Goal: Browse casually: Explore the website without a specific task or goal

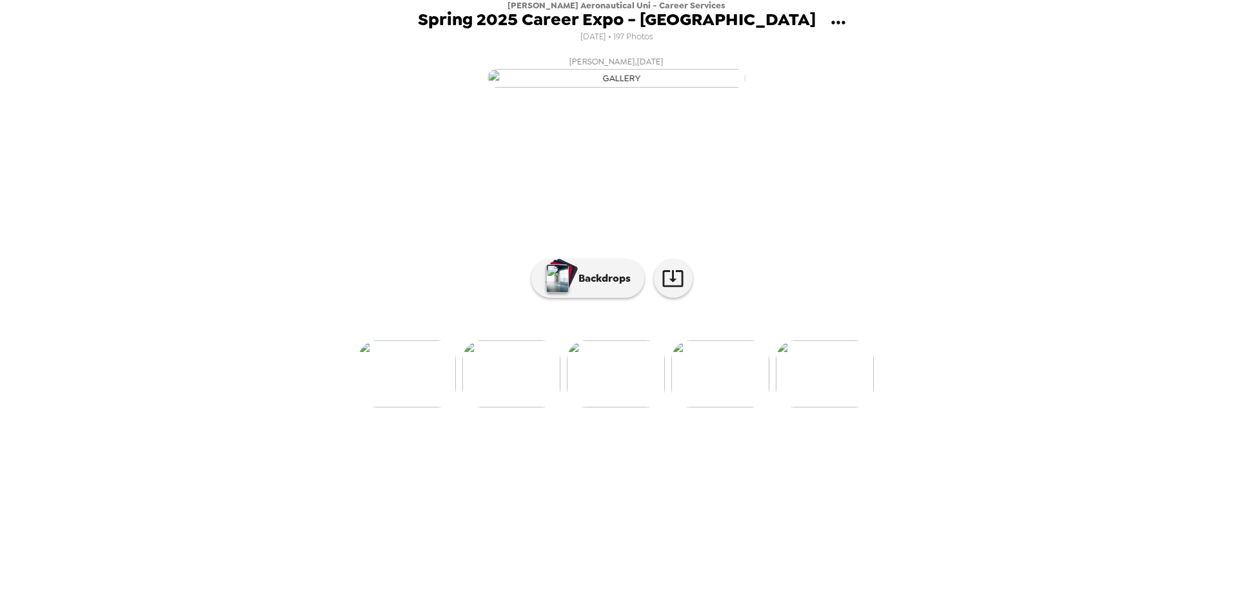
scroll to position [0, 3562]
click at [717, 408] on img at bounding box center [711, 374] width 98 height 67
click at [738, 408] on img at bounding box center [713, 374] width 98 height 67
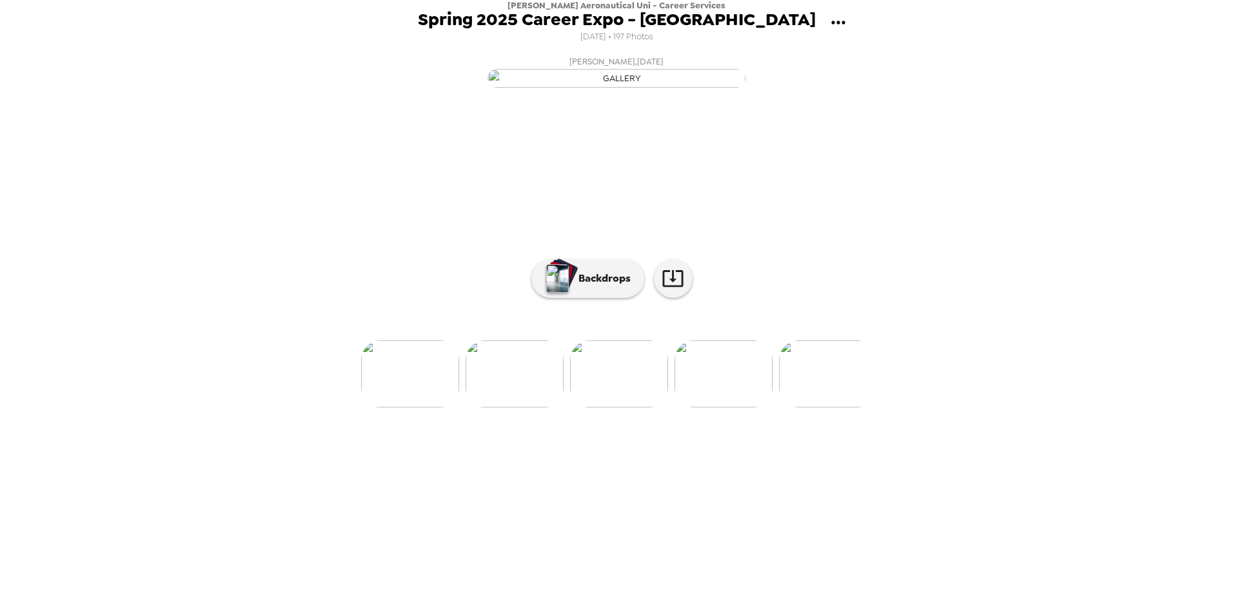
click at [644, 408] on img at bounding box center [619, 374] width 98 height 67
click at [737, 408] on img at bounding box center [734, 374] width 98 height 67
click at [688, 408] on img at bounding box center [673, 374] width 98 height 67
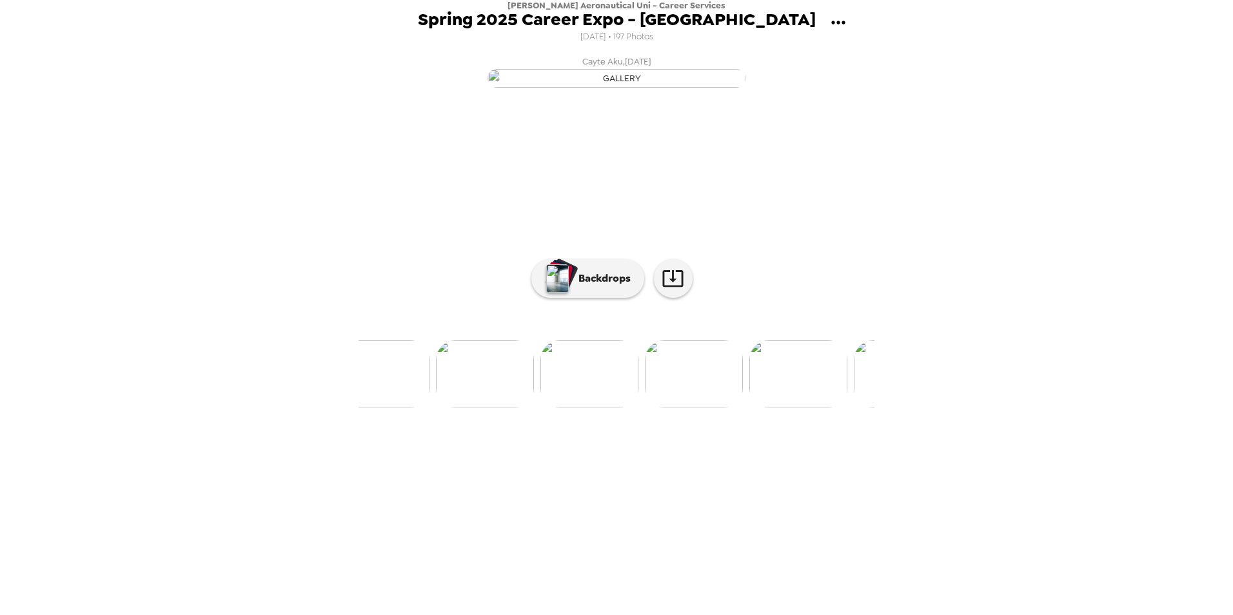
scroll to position [0, 10170]
click at [690, 408] on img at bounding box center [685, 374] width 98 height 67
click at [758, 408] on img at bounding box center [751, 374] width 98 height 67
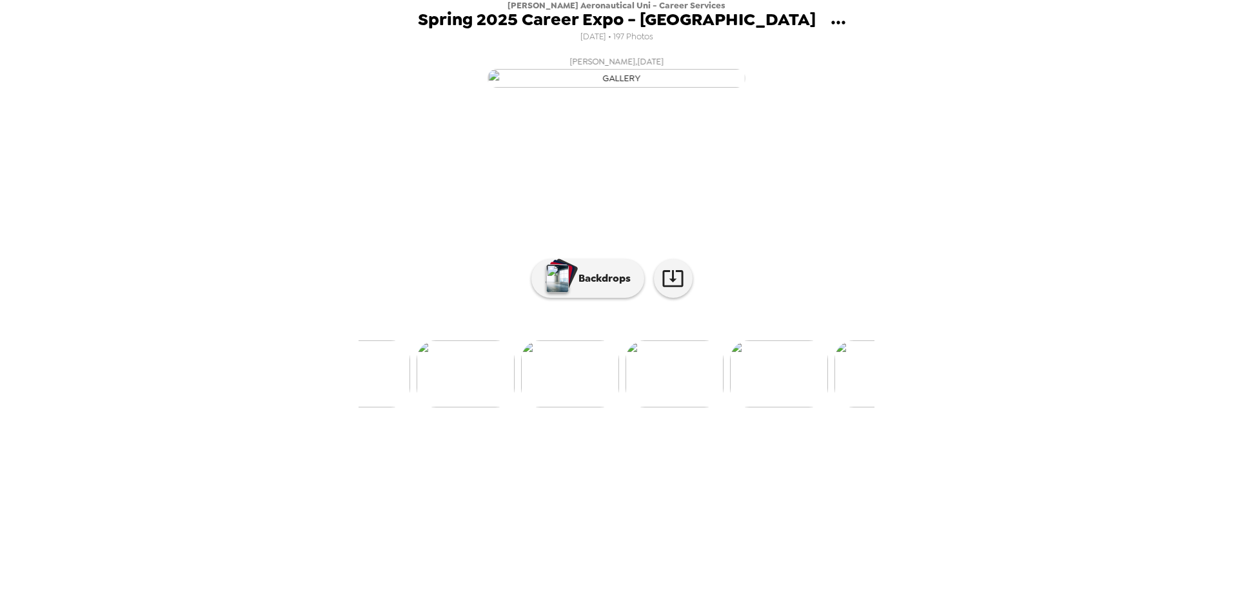
click at [662, 408] on img at bounding box center [675, 374] width 98 height 67
click at [751, 408] on img at bounding box center [731, 374] width 98 height 67
click at [724, 408] on img at bounding box center [715, 374] width 98 height 67
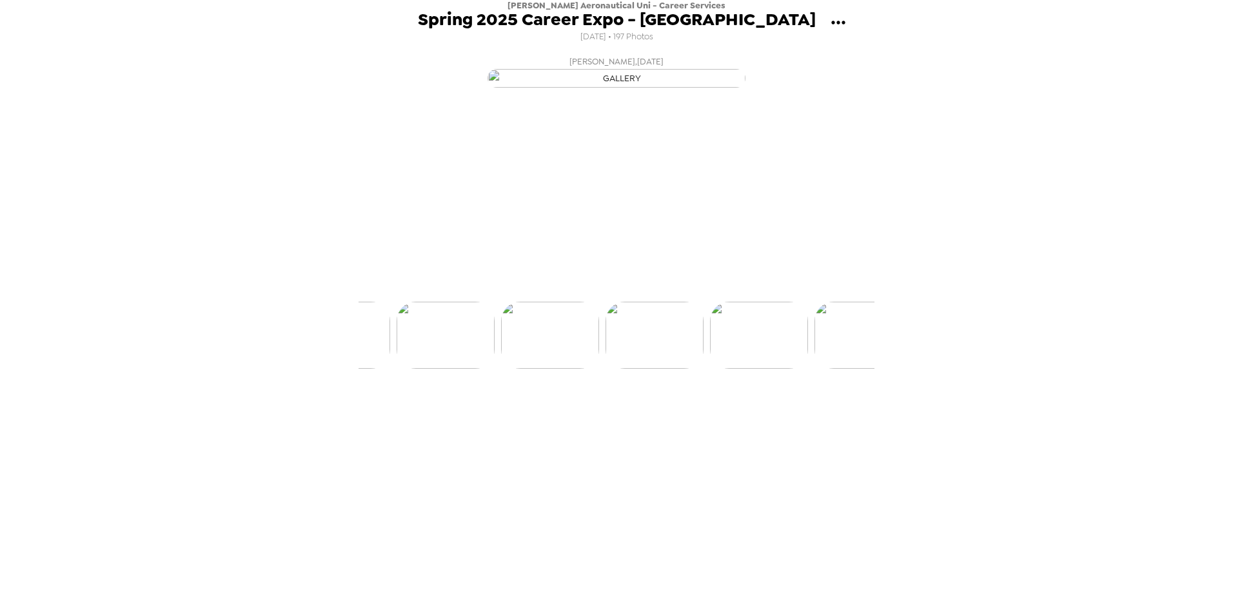
scroll to position [0, 13369]
click at [817, 408] on img at bounding box center [829, 374] width 98 height 67
click at [864, 557] on div "[PERSON_NAME] , [DATE] [PERSON_NAME] , [DATE] [PERSON_NAME] , [DATE] [PERSON_NA…" at bounding box center [617, 330] width 516 height 560
click at [951, 591] on div "[PERSON_NAME] Aeronautical Uni - Career Services Spring 2025 Career Expo - [GEO…" at bounding box center [616, 307] width 1233 height 615
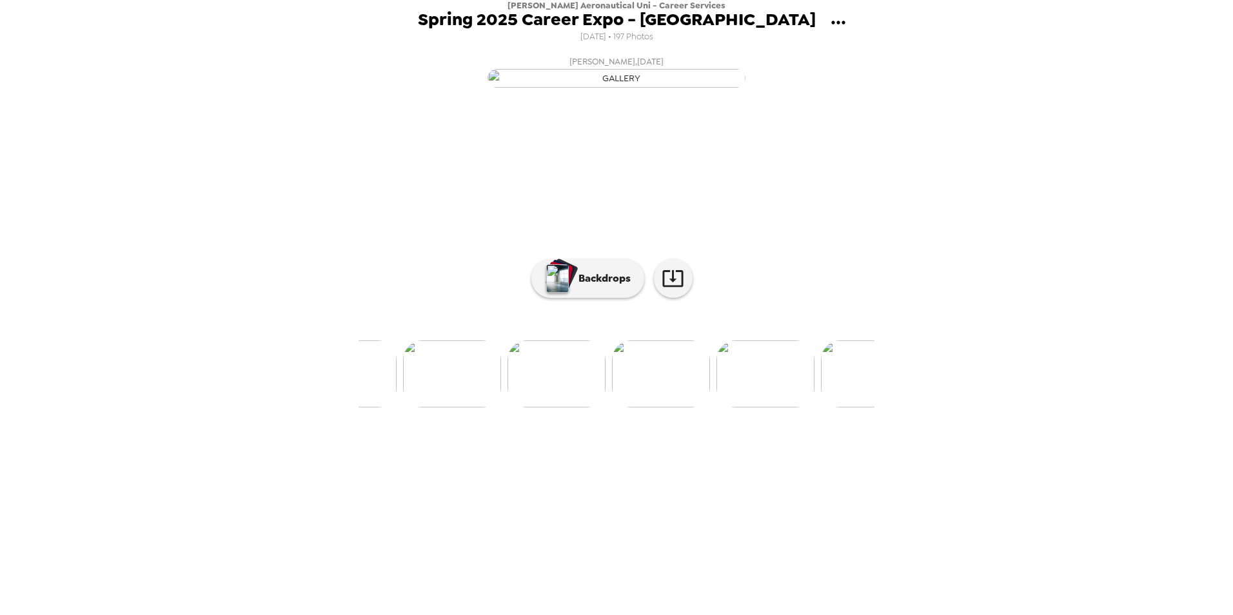
scroll to position [0, 20168]
click at [827, 408] on img at bounding box center [821, 374] width 98 height 67
click at [537, 408] on img at bounding box center [518, 374] width 98 height 67
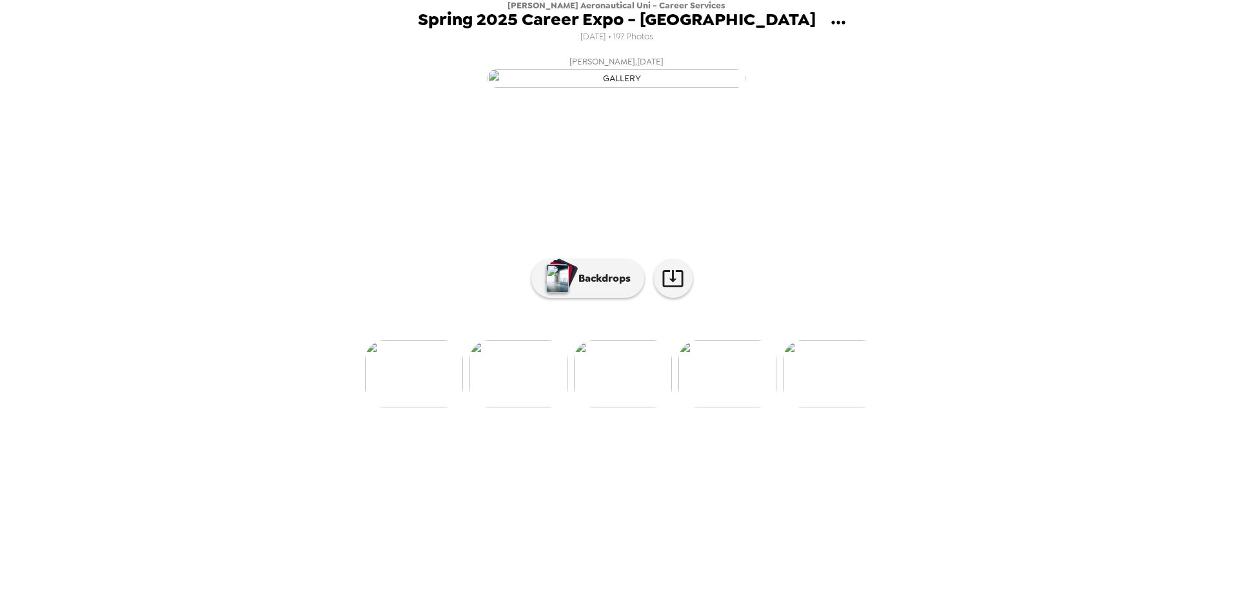
click at [508, 408] on img at bounding box center [518, 374] width 98 height 67
click at [522, 408] on img at bounding box center [518, 374] width 98 height 67
click at [533, 408] on img at bounding box center [518, 374] width 98 height 67
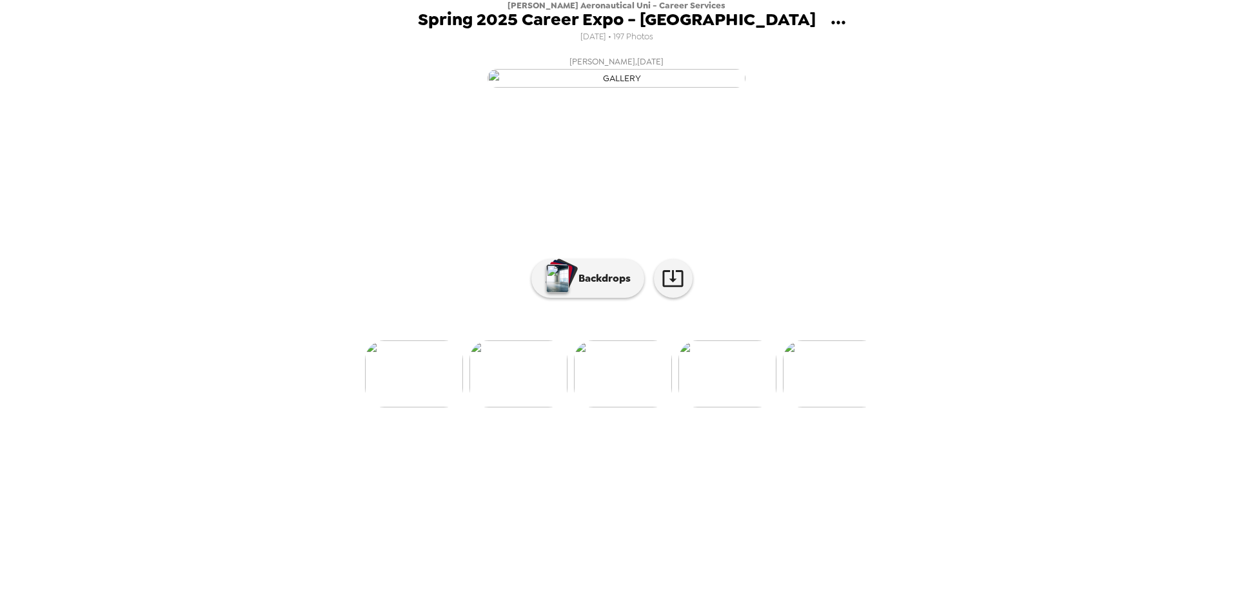
click at [515, 408] on img at bounding box center [518, 374] width 98 height 67
click at [435, 408] on img at bounding box center [413, 374] width 98 height 67
click at [511, 408] on img at bounding box center [518, 374] width 98 height 67
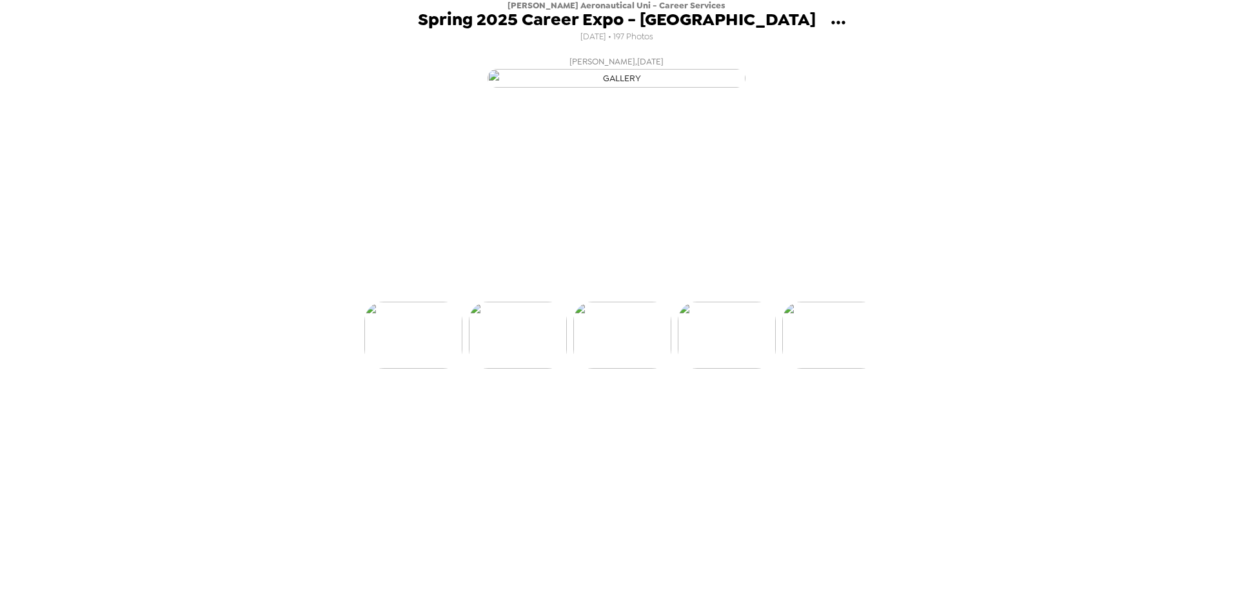
scroll to position [0, 19531]
click at [515, 408] on img at bounding box center [518, 374] width 98 height 67
click at [426, 408] on img at bounding box center [413, 374] width 98 height 67
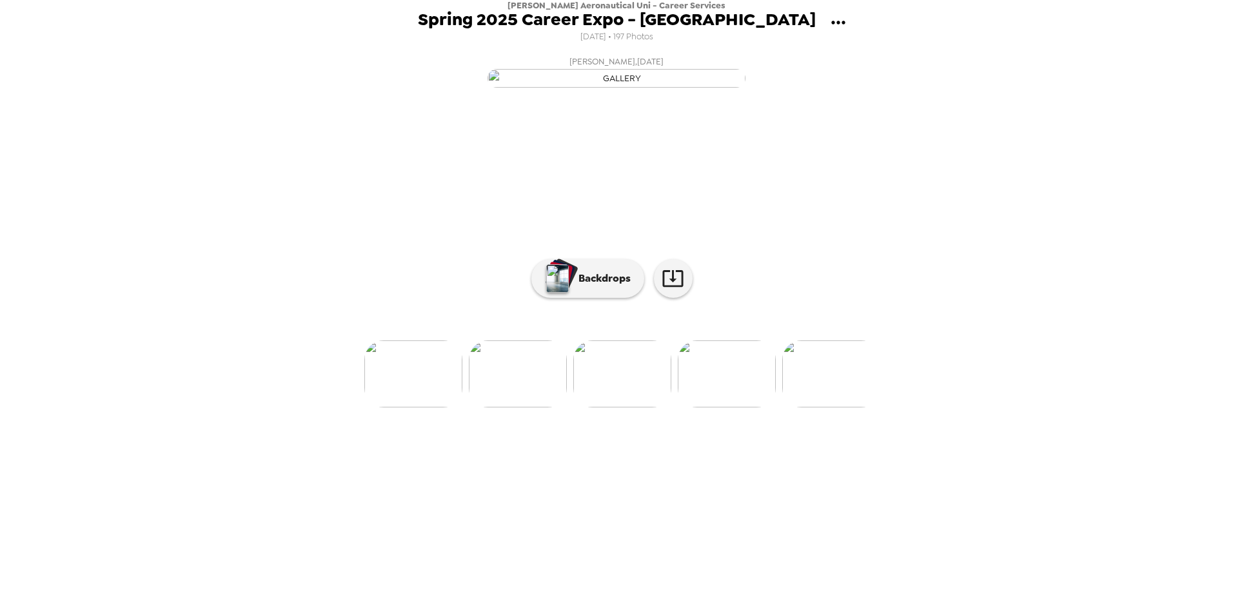
click at [424, 408] on img at bounding box center [413, 374] width 98 height 67
click at [548, 408] on img at bounding box center [518, 374] width 98 height 67
click at [521, 408] on img at bounding box center [518, 374] width 98 height 67
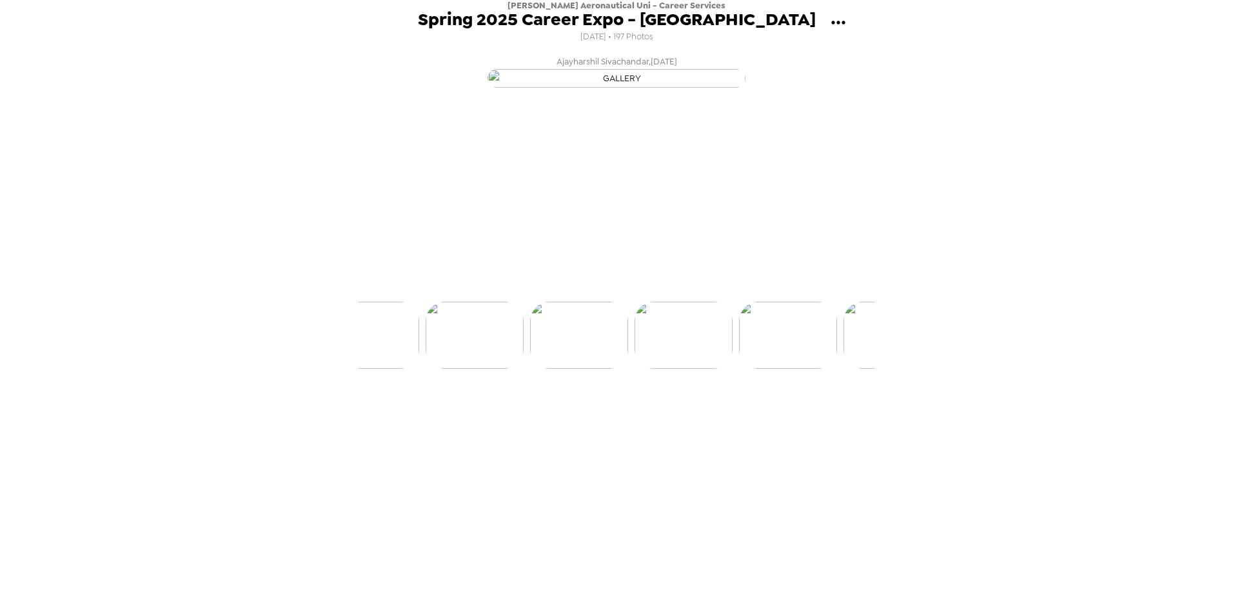
scroll to position [0, 18799]
click at [531, 408] on img at bounding box center [518, 374] width 98 height 67
click at [824, 408] on img at bounding box center [831, 374] width 98 height 67
